Goal: Task Accomplishment & Management: Complete application form

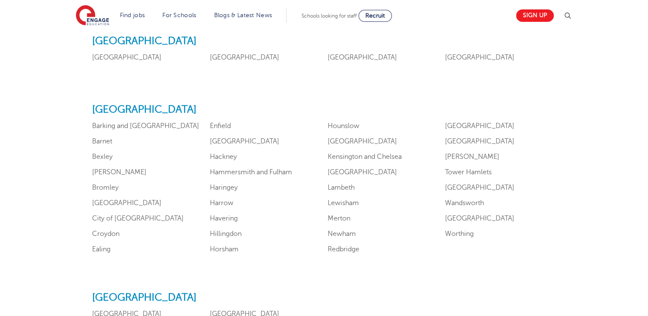
scroll to position [495, 0]
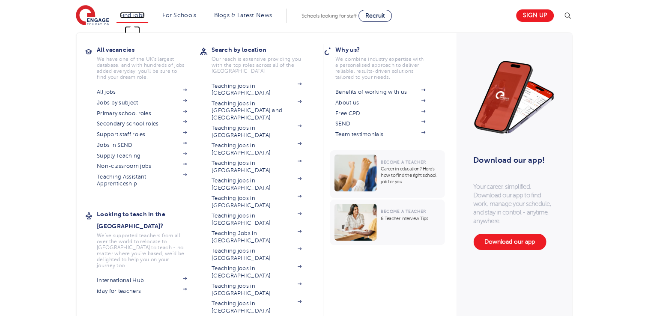
click at [145, 15] on link "Find jobs" at bounding box center [132, 15] width 25 height 6
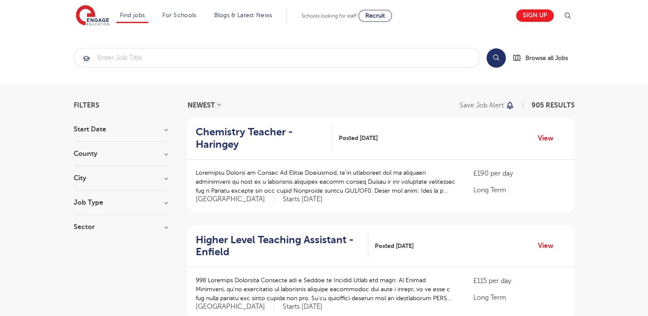
click at [135, 186] on div "City Hounslow 59 Ealing 38 Bromley 36 Leeds 36 Wandsworth 32 Show more" at bounding box center [121, 183] width 94 height 16
click at [163, 181] on h3 "City" at bounding box center [121, 178] width 94 height 7
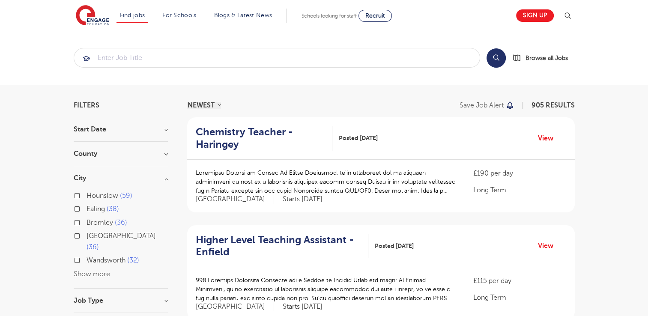
click at [87, 255] on label "Wandsworth 32" at bounding box center [113, 260] width 53 height 11
click at [87, 257] on input "Wandsworth 32" at bounding box center [90, 260] width 6 height 6
checkbox input "true"
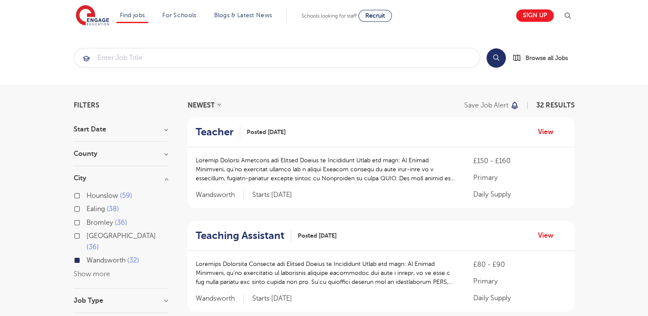
click at [225, 133] on h2 "Teacher" at bounding box center [215, 132] width 38 height 12
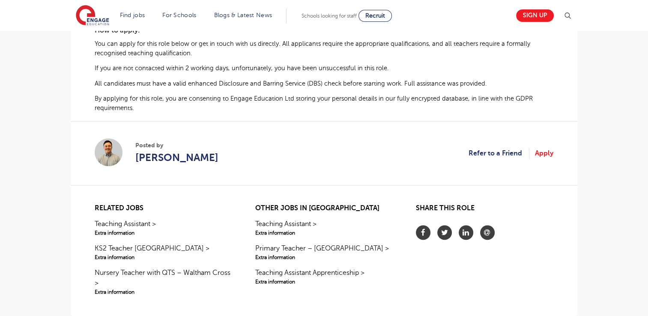
scroll to position [531, 0]
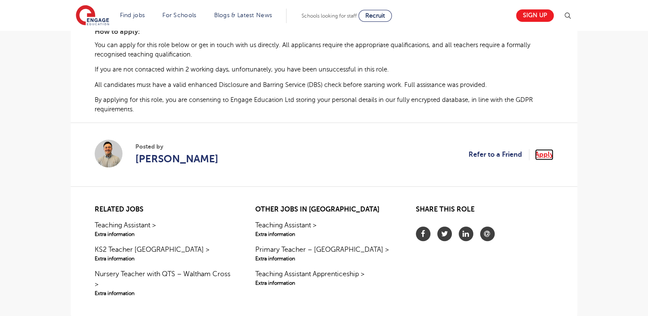
click at [538, 160] on link "Apply" at bounding box center [544, 154] width 18 height 11
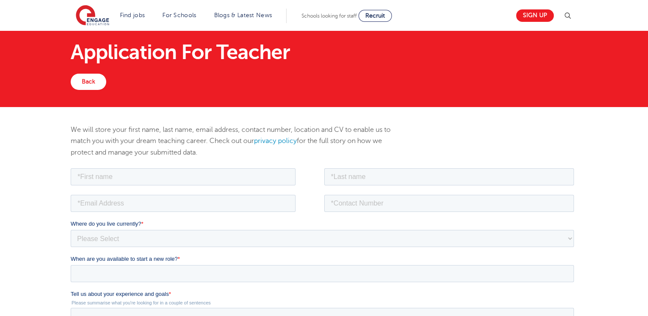
scroll to position [276, 0]
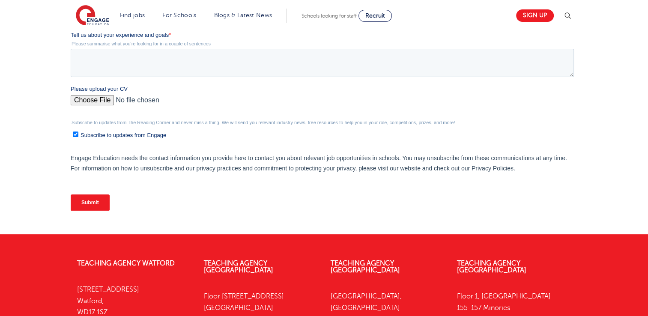
drag, startPoint x: 641, startPoint y: 177, endPoint x: 644, endPoint y: 152, distance: 25.4
click at [644, 152] on div "We will store your first name, last name, email address, contact number, locati…" at bounding box center [324, 41] width 648 height 386
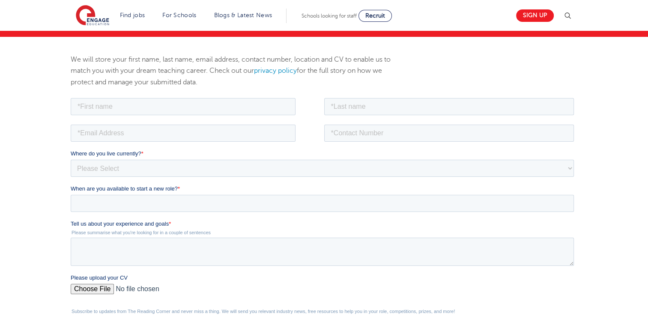
scroll to position [0, 0]
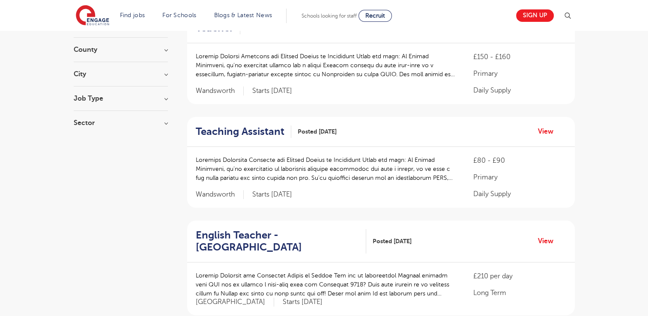
scroll to position [103, 0]
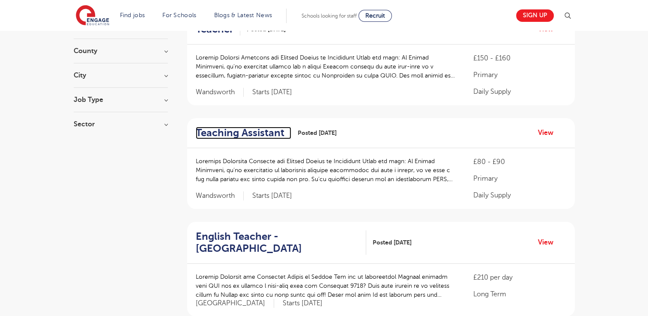
click at [231, 129] on h2 "Teaching Assistant" at bounding box center [240, 133] width 89 height 12
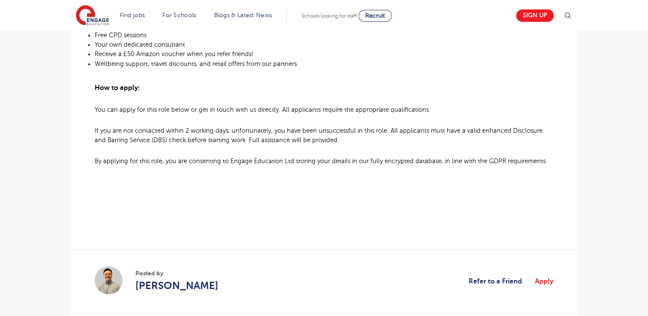
scroll to position [651, 0]
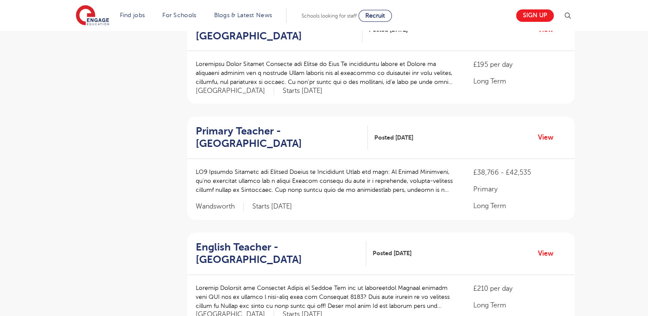
scroll to position [548, 0]
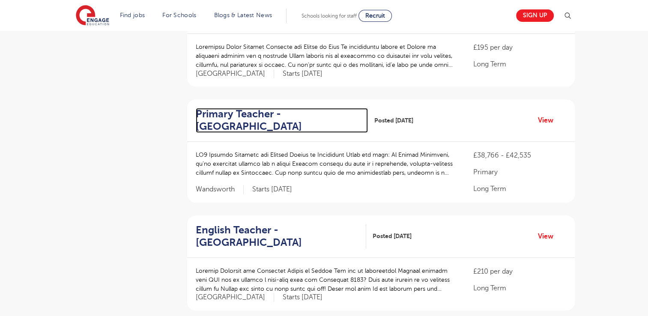
click at [236, 119] on h2 "Primary Teacher - Wandsworth" at bounding box center [279, 120] width 166 height 25
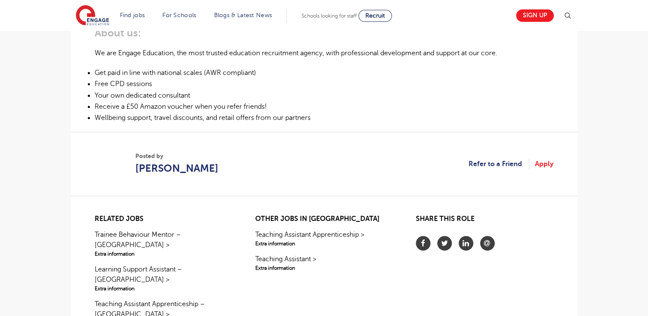
scroll to position [480, 0]
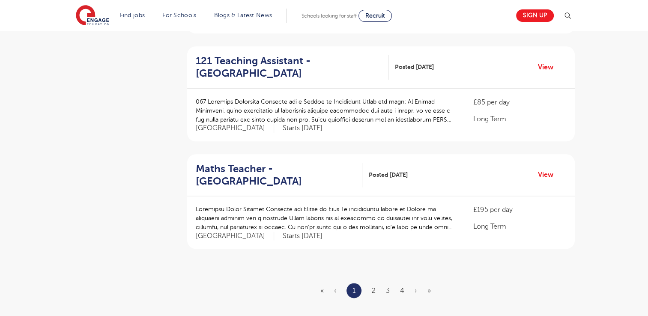
scroll to position [942, 0]
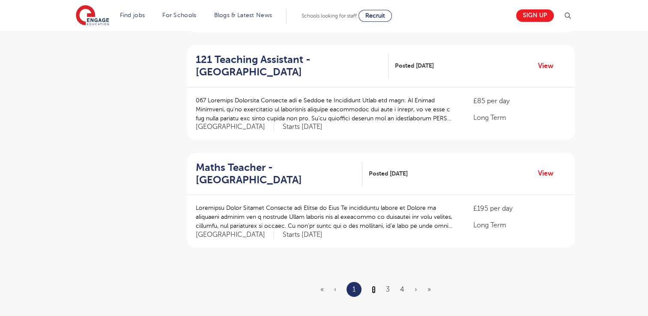
click at [372, 287] on link "2" at bounding box center [374, 290] width 4 height 8
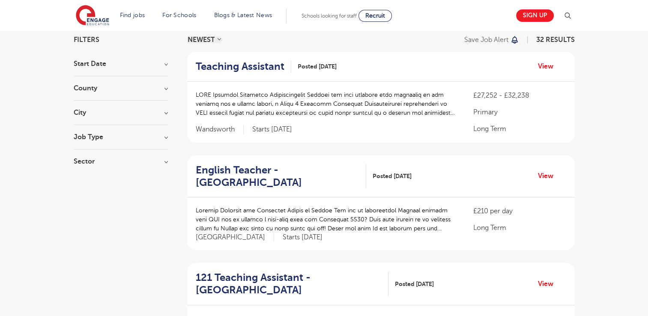
scroll to position [171, 0]
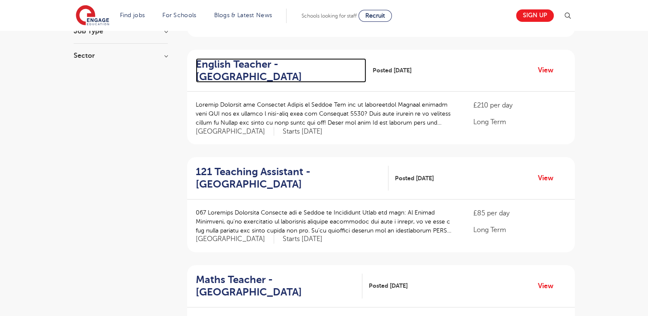
click at [239, 73] on h2 "English Teacher - Wandsworth" at bounding box center [278, 70] width 164 height 25
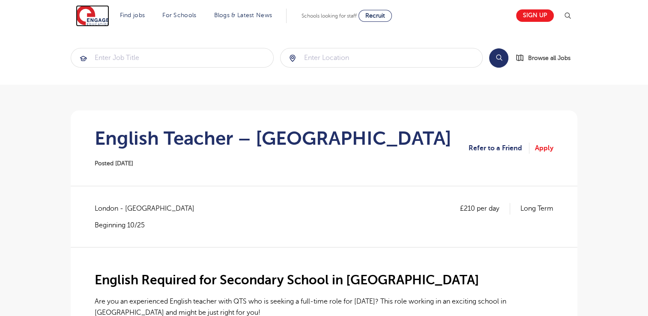
click at [88, 15] on img at bounding box center [92, 15] width 33 height 21
